Goal: Find specific page/section: Find specific page/section

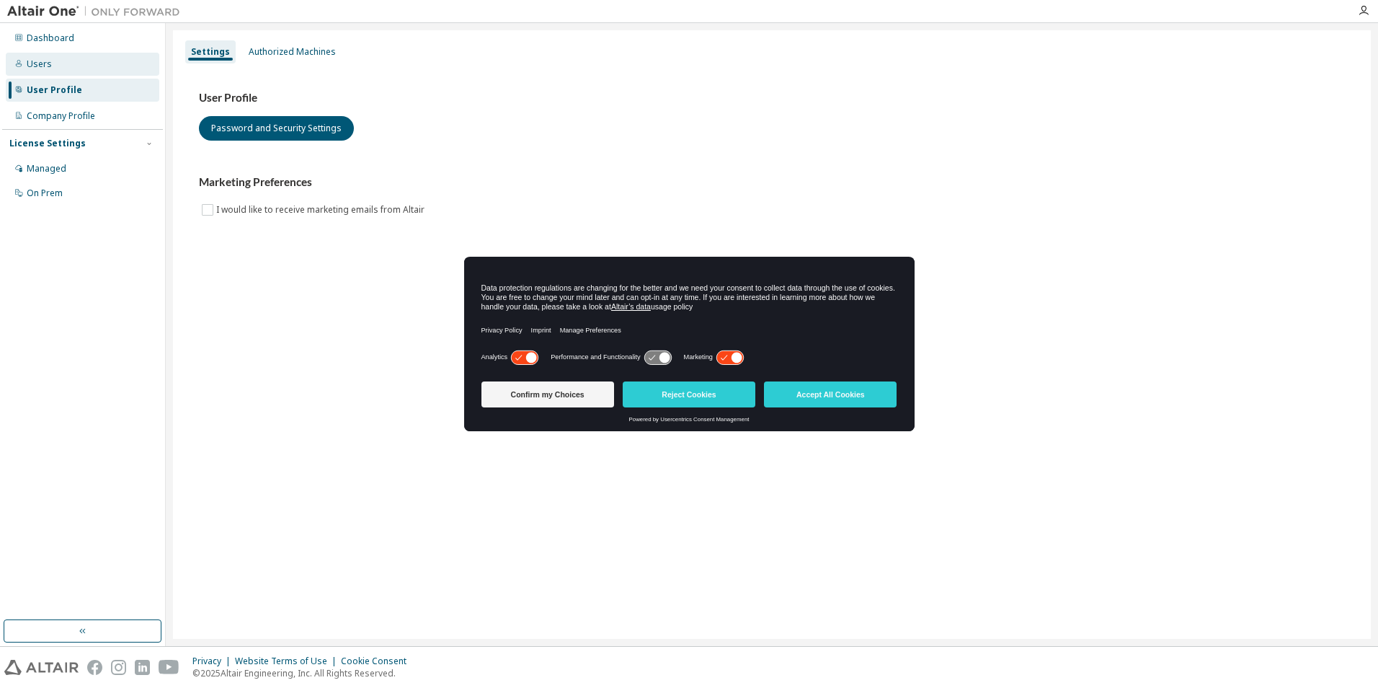
click at [76, 66] on div "Users" at bounding box center [83, 64] width 154 height 23
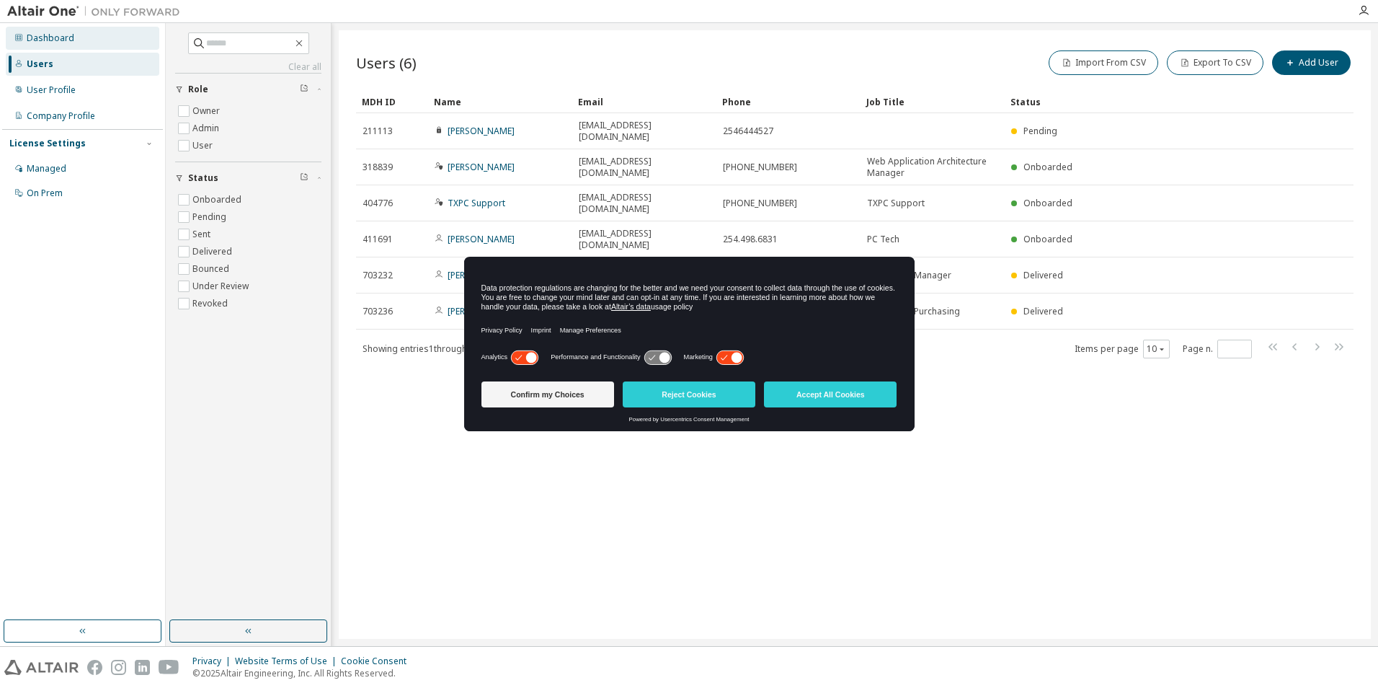
click at [70, 37] on div "Dashboard" at bounding box center [51, 38] width 48 height 12
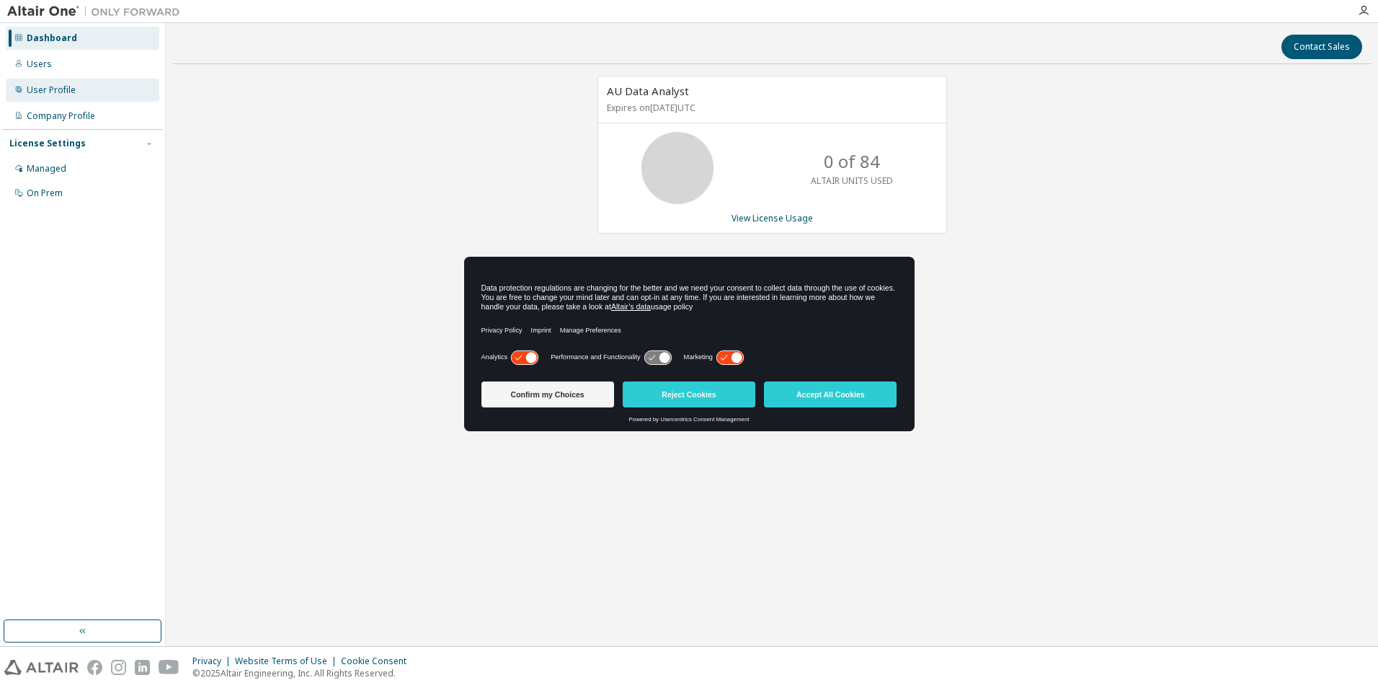
click at [66, 87] on div "User Profile" at bounding box center [51, 90] width 49 height 12
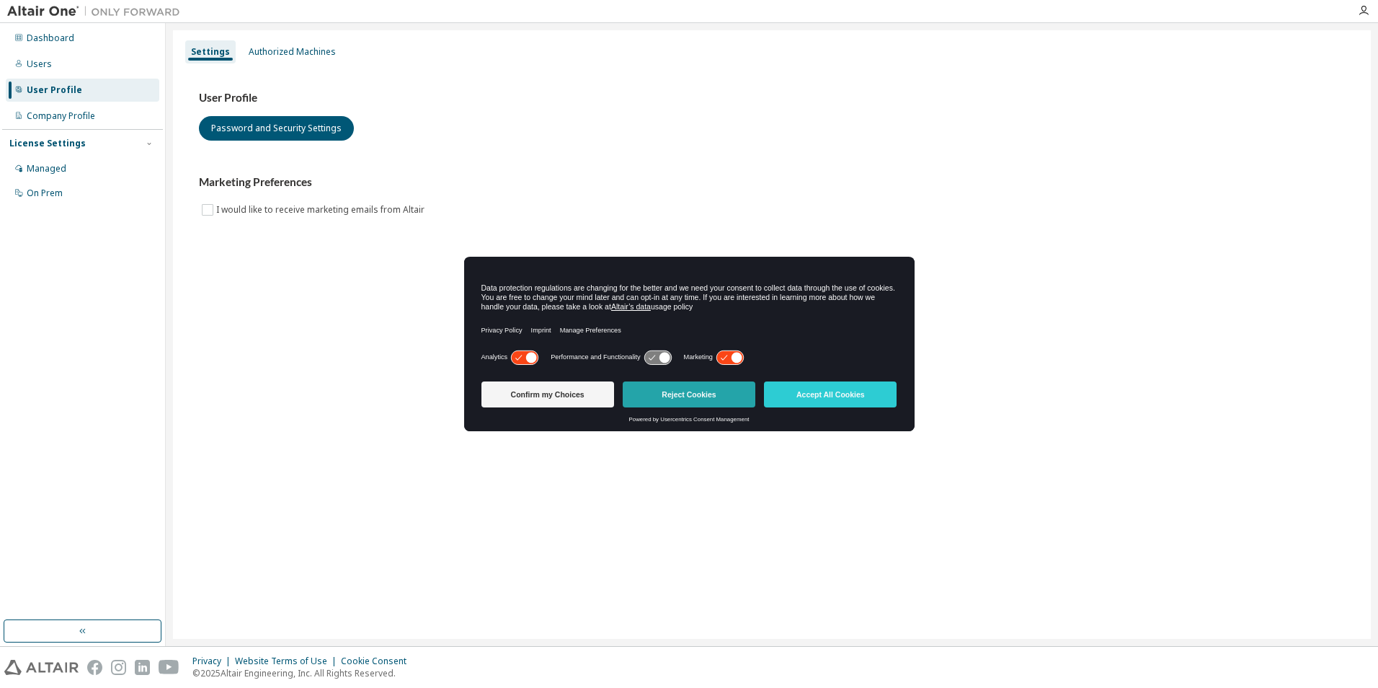
click at [668, 393] on button "Reject Cookies" at bounding box center [689, 394] width 133 height 26
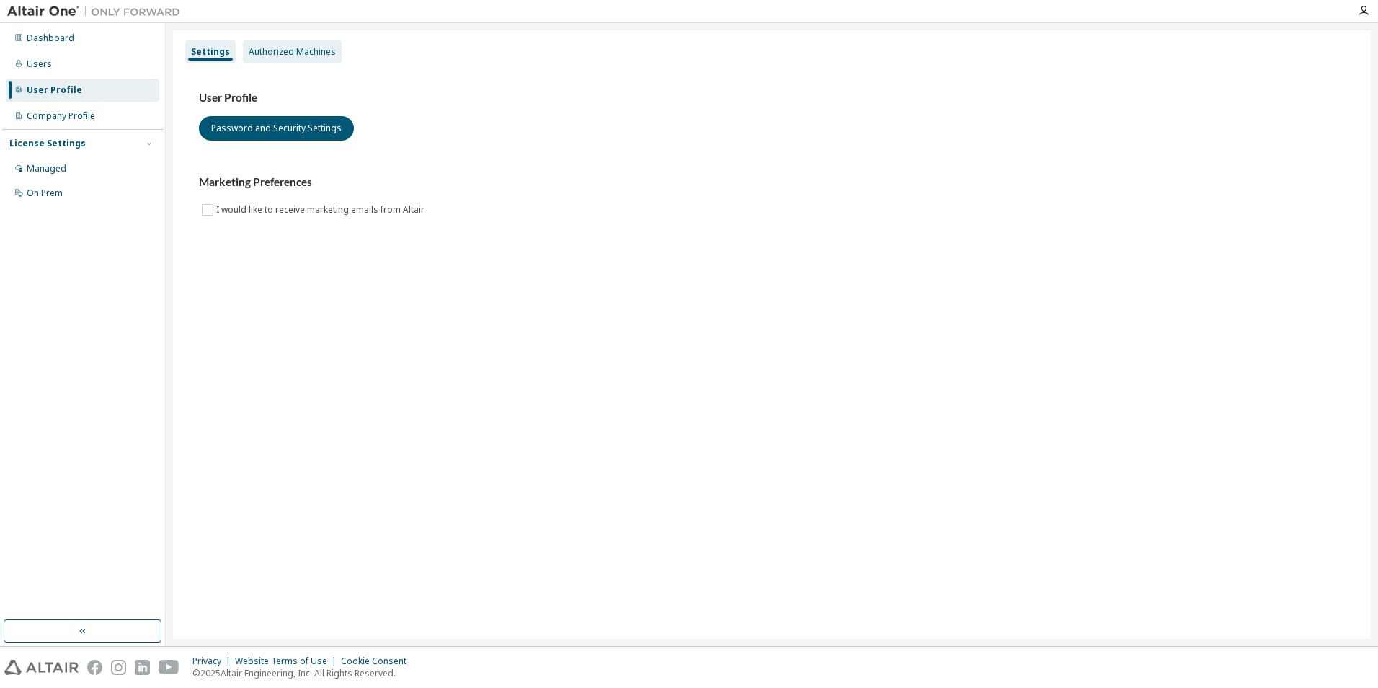
click at [301, 54] on div "Authorized Machines" at bounding box center [292, 52] width 87 height 12
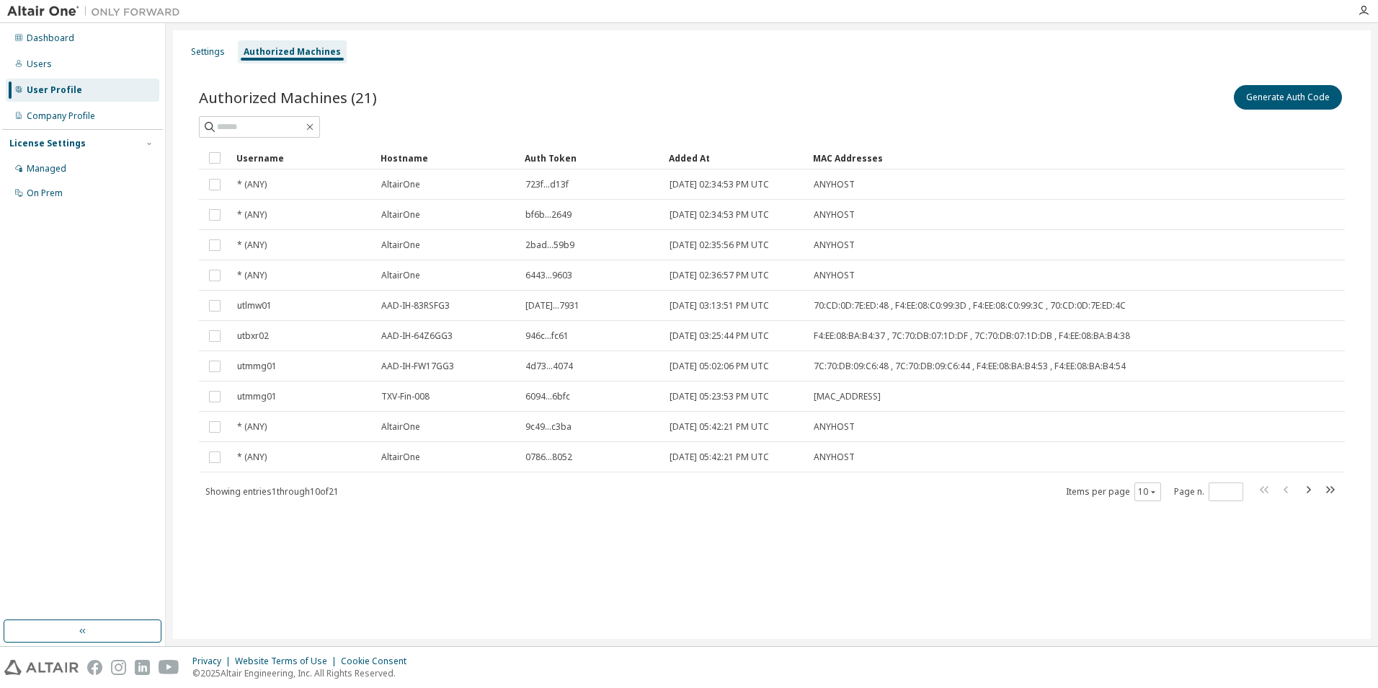
click at [822, 96] on div "Generate Auth Code" at bounding box center [1058, 97] width 573 height 30
click at [752, 96] on div "Authorized Machines (21) Generate Auth Code" at bounding box center [772, 97] width 1146 height 30
